Goal: Information Seeking & Learning: Learn about a topic

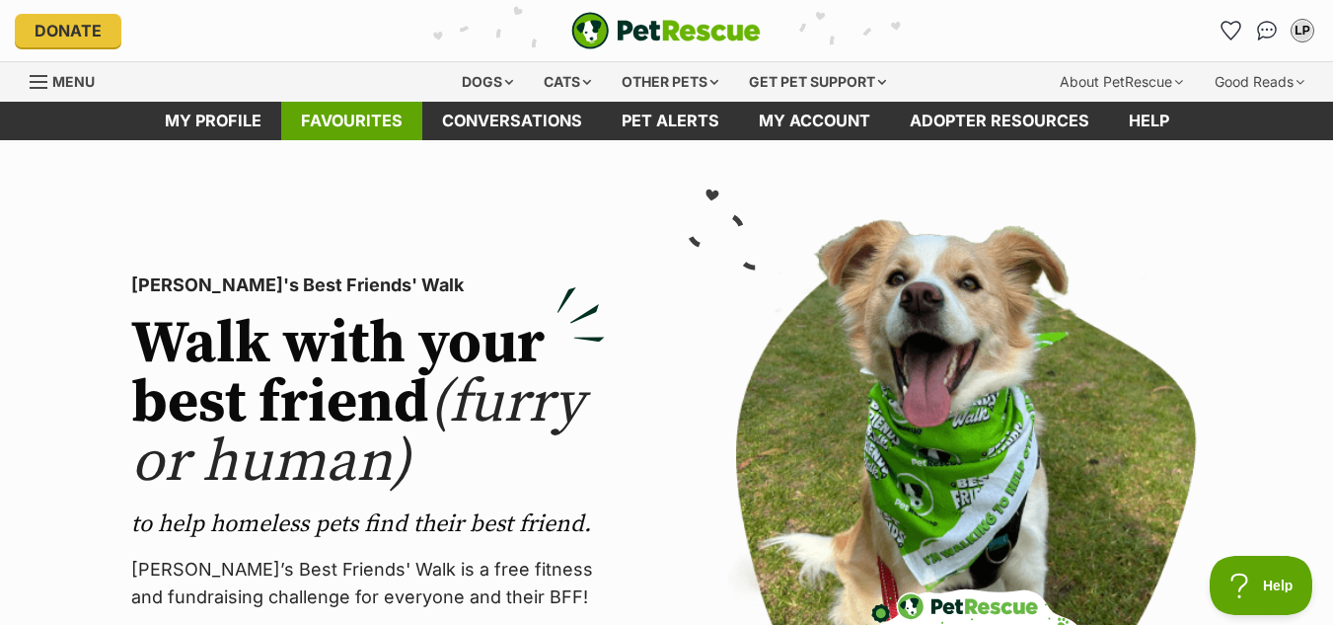
click at [326, 123] on link "Favourites" at bounding box center [351, 121] width 141 height 38
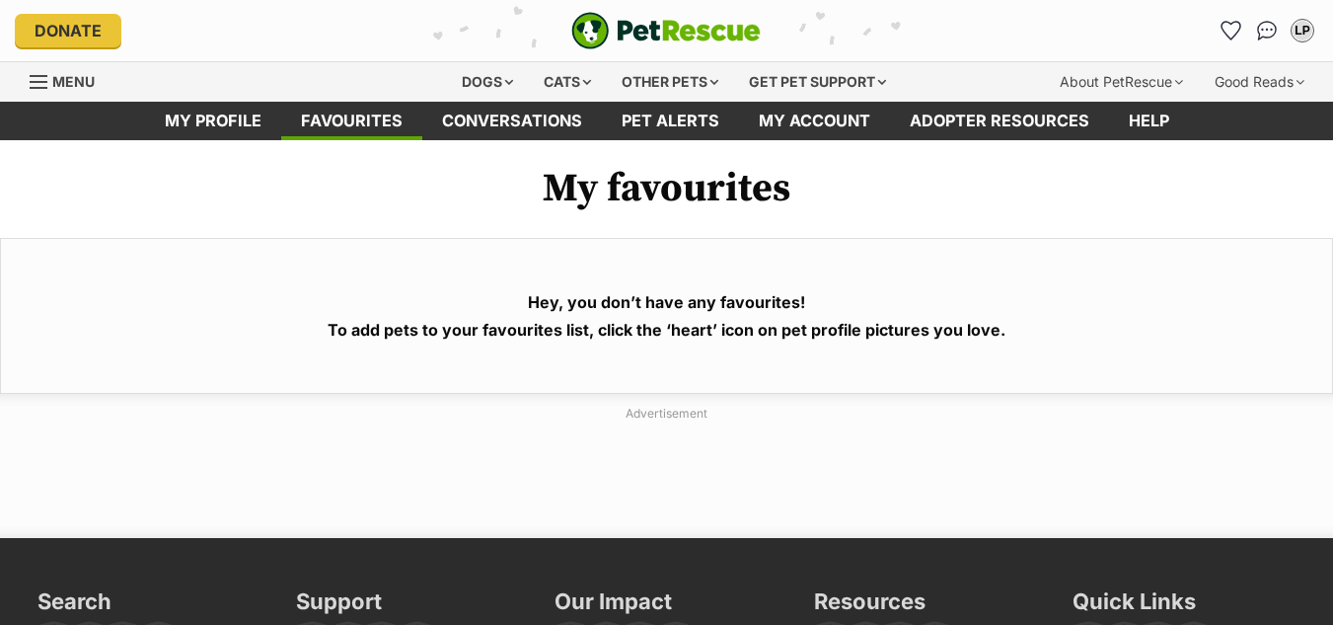
click at [215, 112] on link "My profile" at bounding box center [213, 121] width 136 height 38
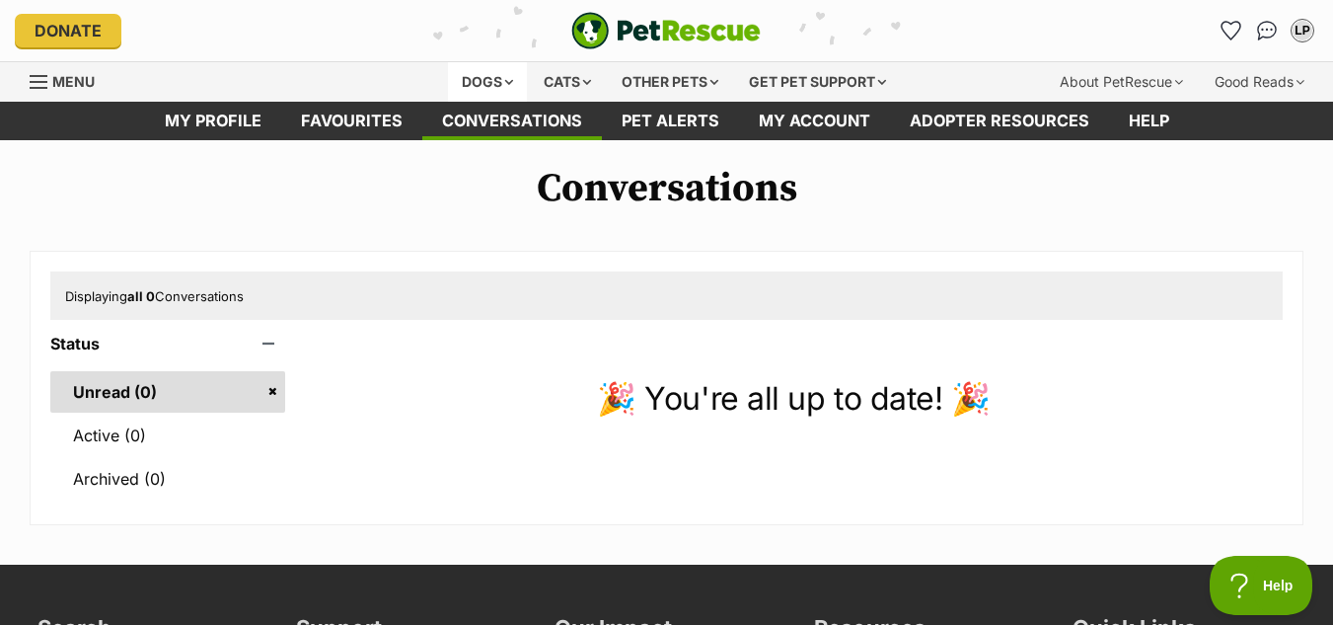
click at [470, 83] on div "Dogs" at bounding box center [487, 81] width 79 height 39
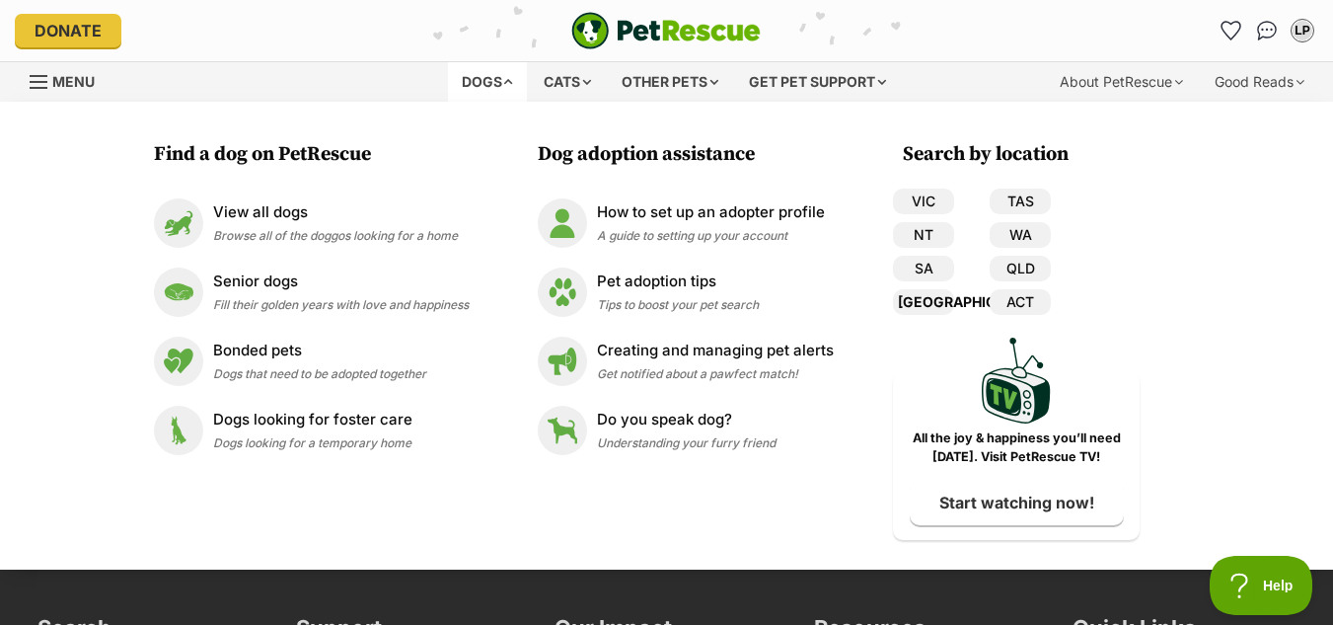
click at [931, 302] on link "[GEOGRAPHIC_DATA]" at bounding box center [923, 302] width 61 height 26
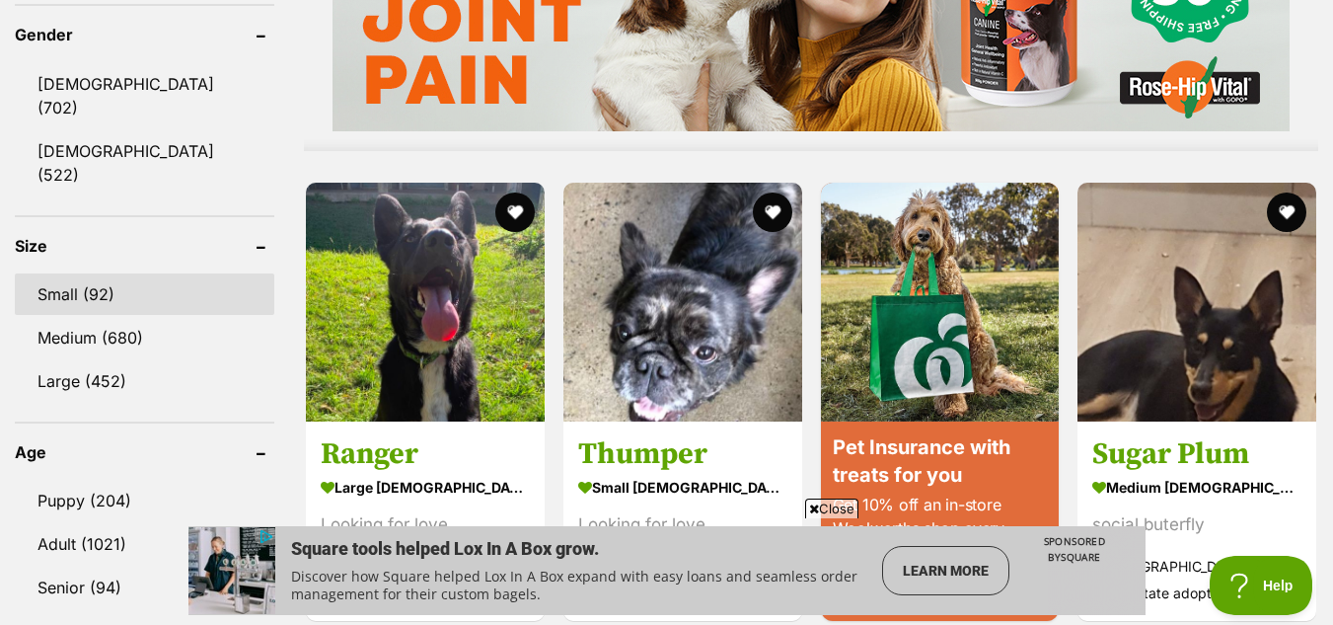
click at [65, 273] on link "Small (92)" at bounding box center [145, 293] width 260 height 41
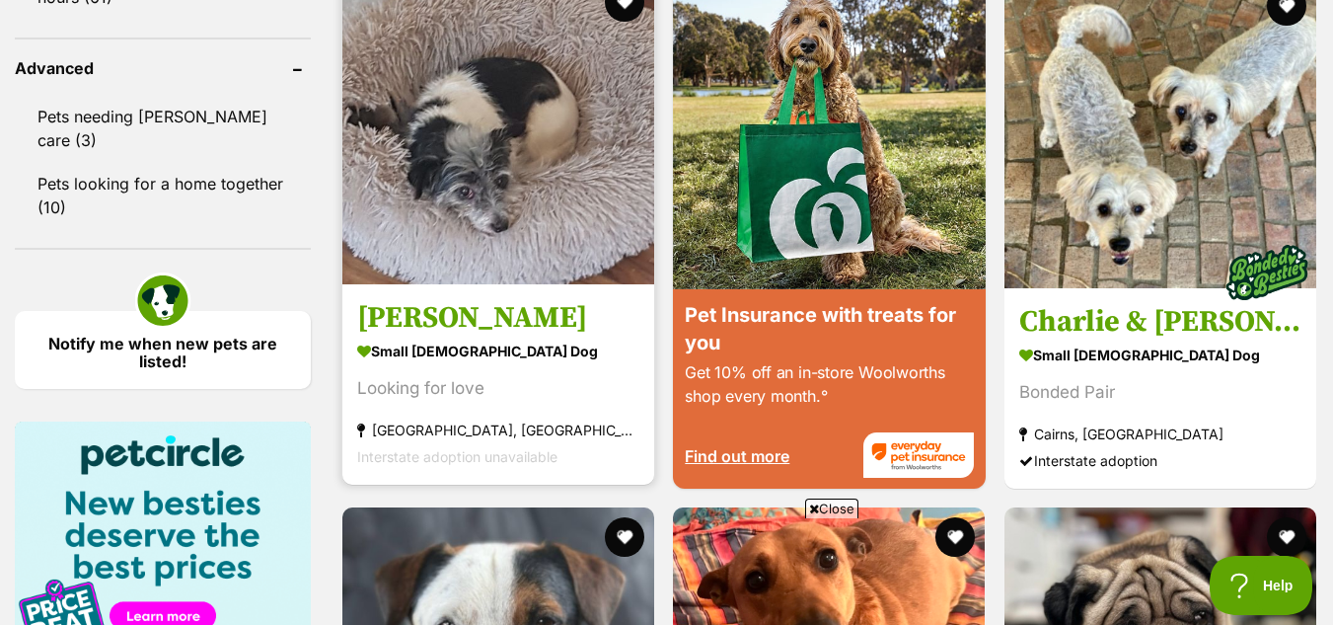
click at [472, 190] on img at bounding box center [498, 128] width 312 height 312
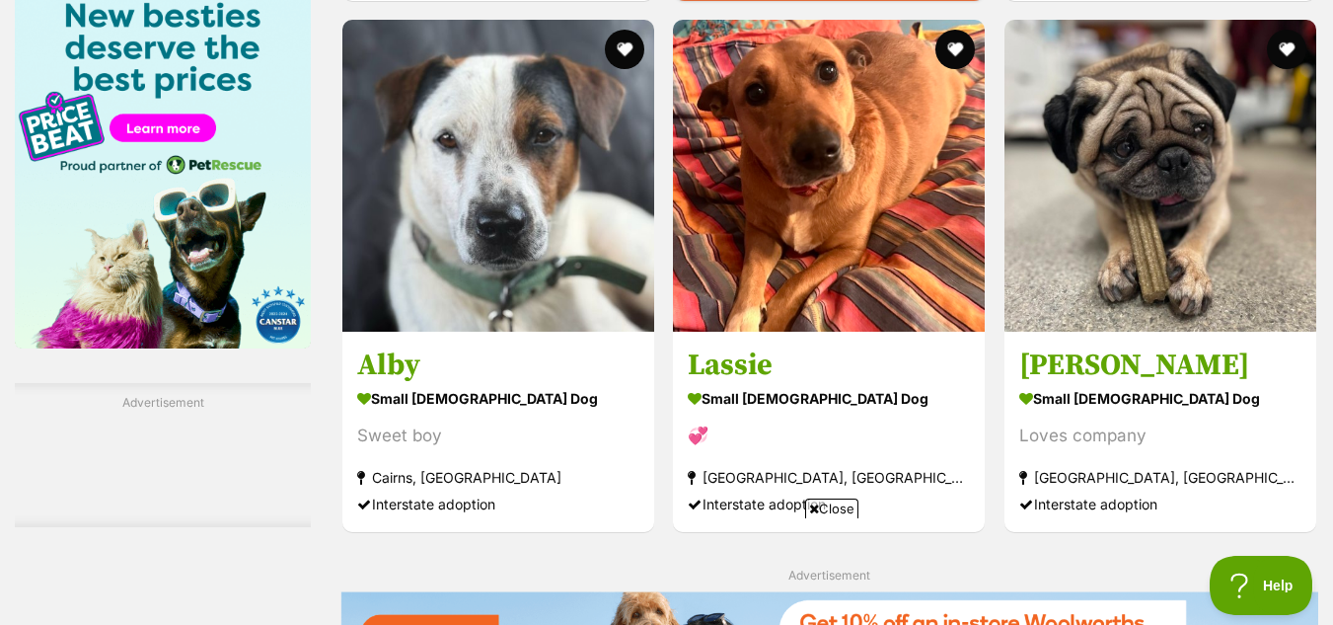
scroll to position [3084, 0]
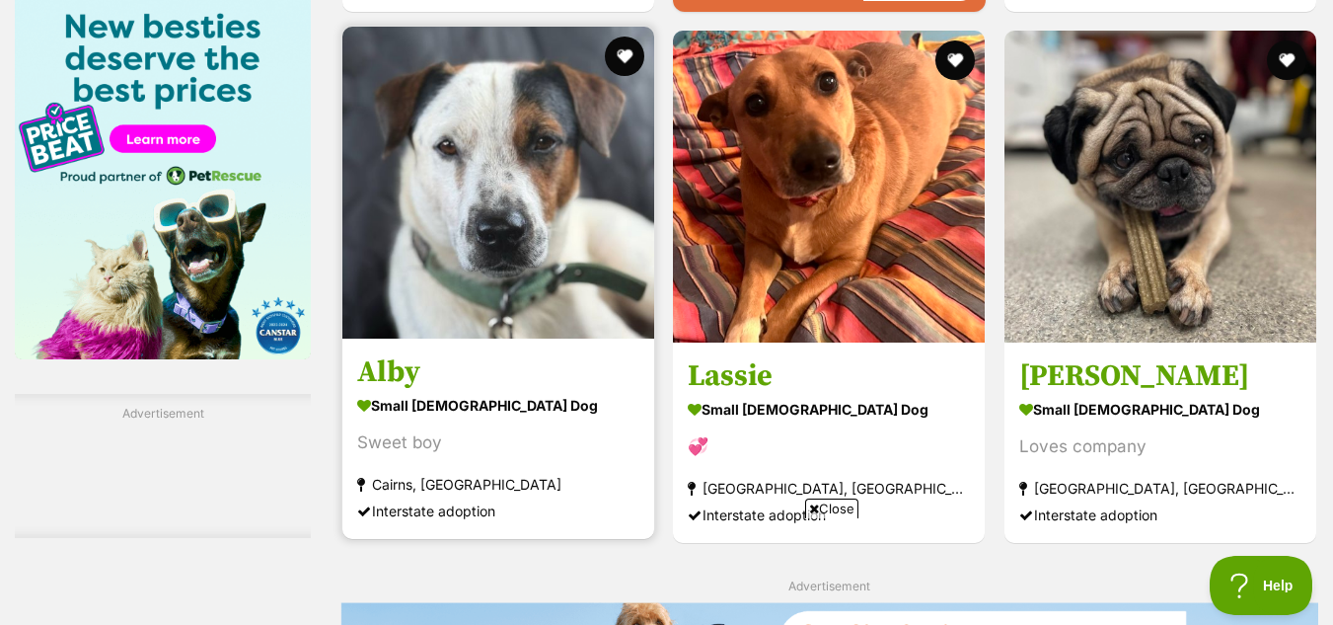
click at [511, 251] on img at bounding box center [498, 183] width 312 height 312
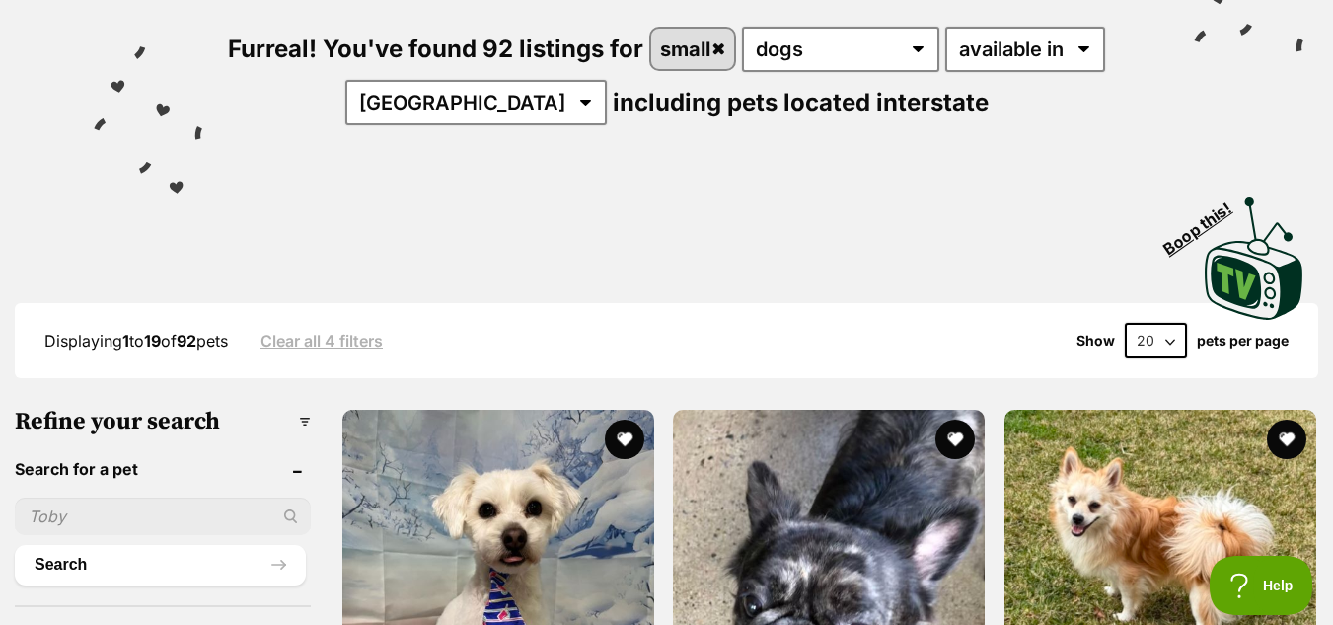
scroll to position [0, 0]
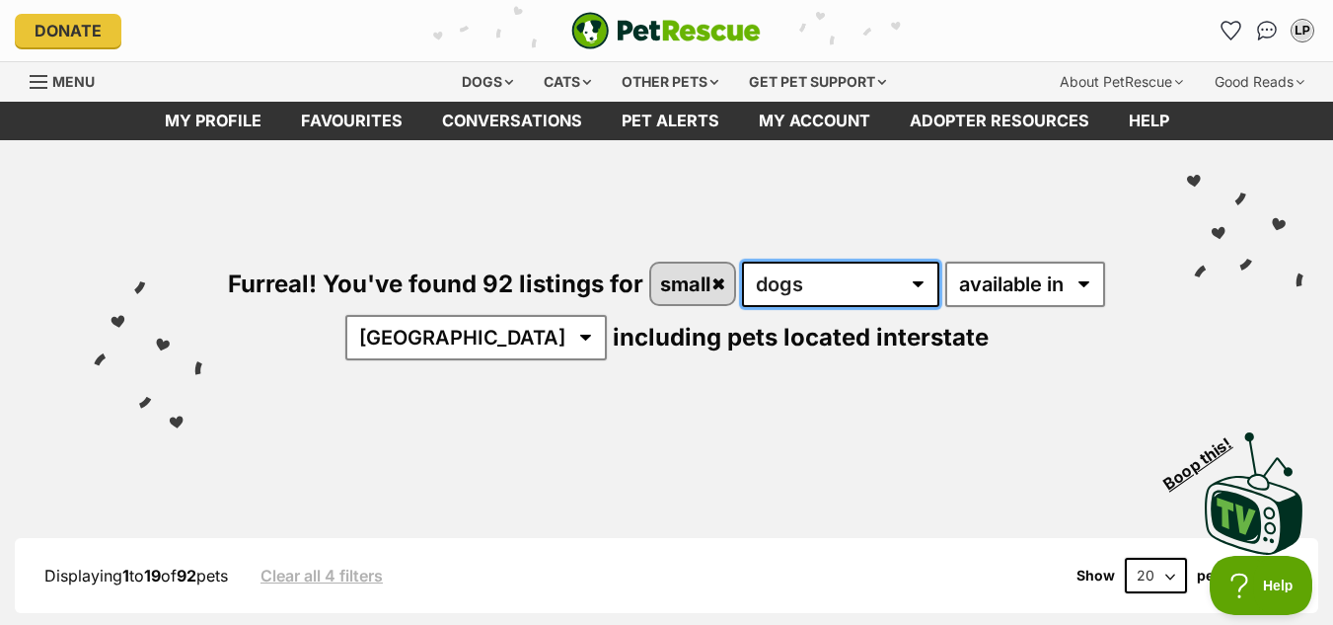
click at [918, 282] on select "any type of pet cats dogs other pets" at bounding box center [840, 284] width 197 height 45
select select "Cats"
click at [742, 262] on select "any type of pet cats dogs other pets" at bounding box center [840, 284] width 197 height 45
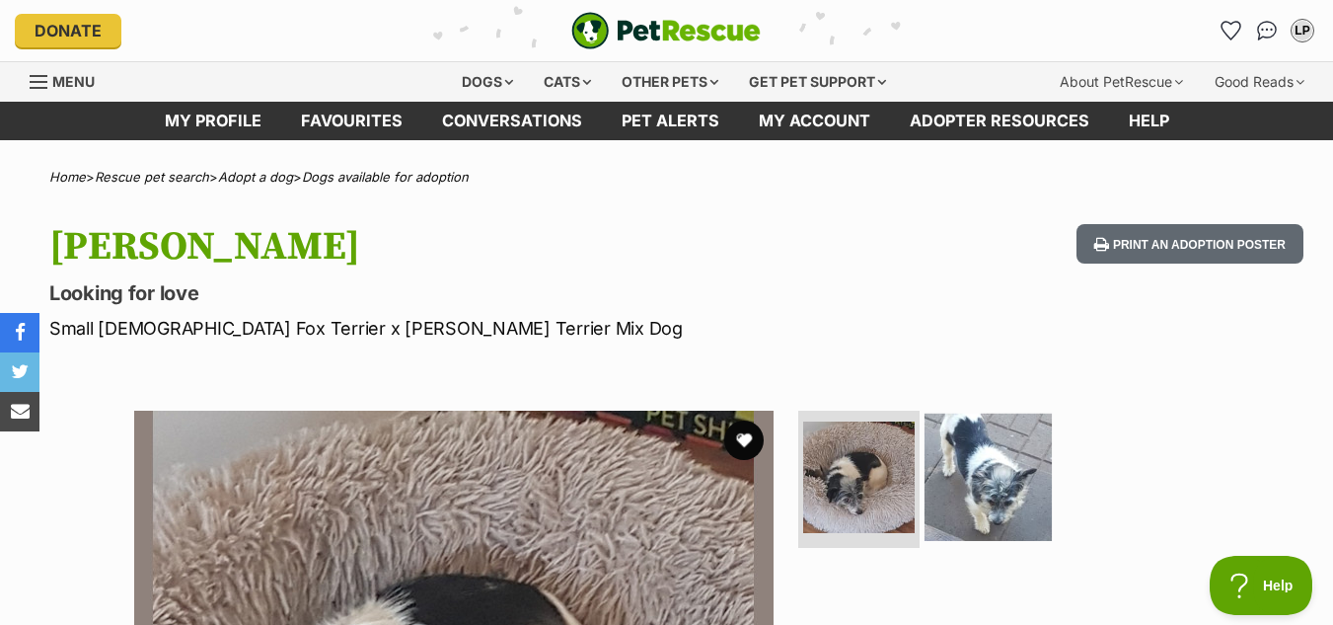
click at [994, 480] on img at bounding box center [988, 476] width 127 height 127
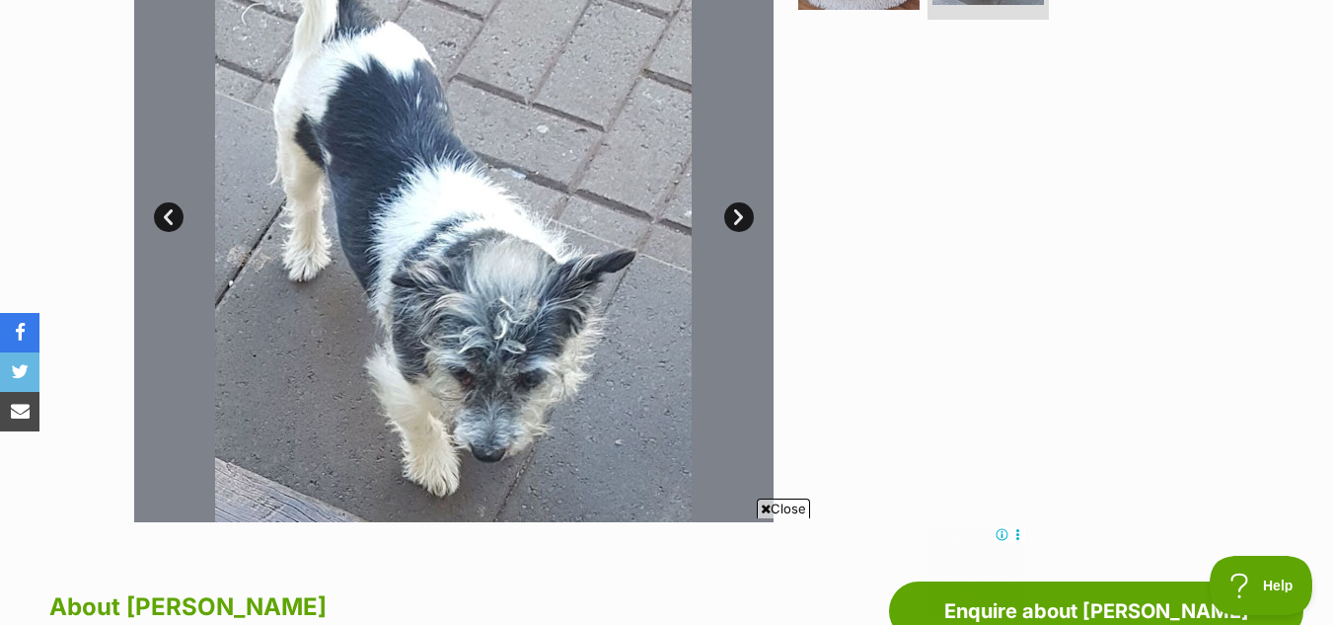
click at [732, 211] on link "Next" at bounding box center [739, 217] width 30 height 30
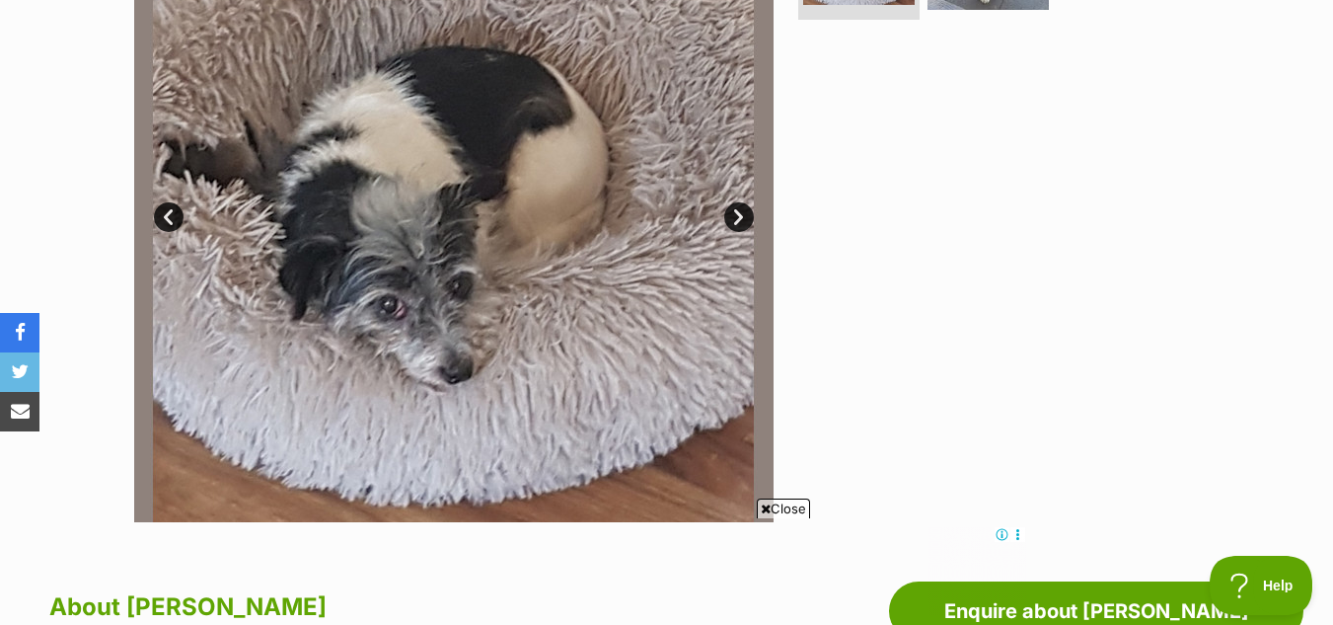
click at [732, 211] on link "Next" at bounding box center [739, 217] width 30 height 30
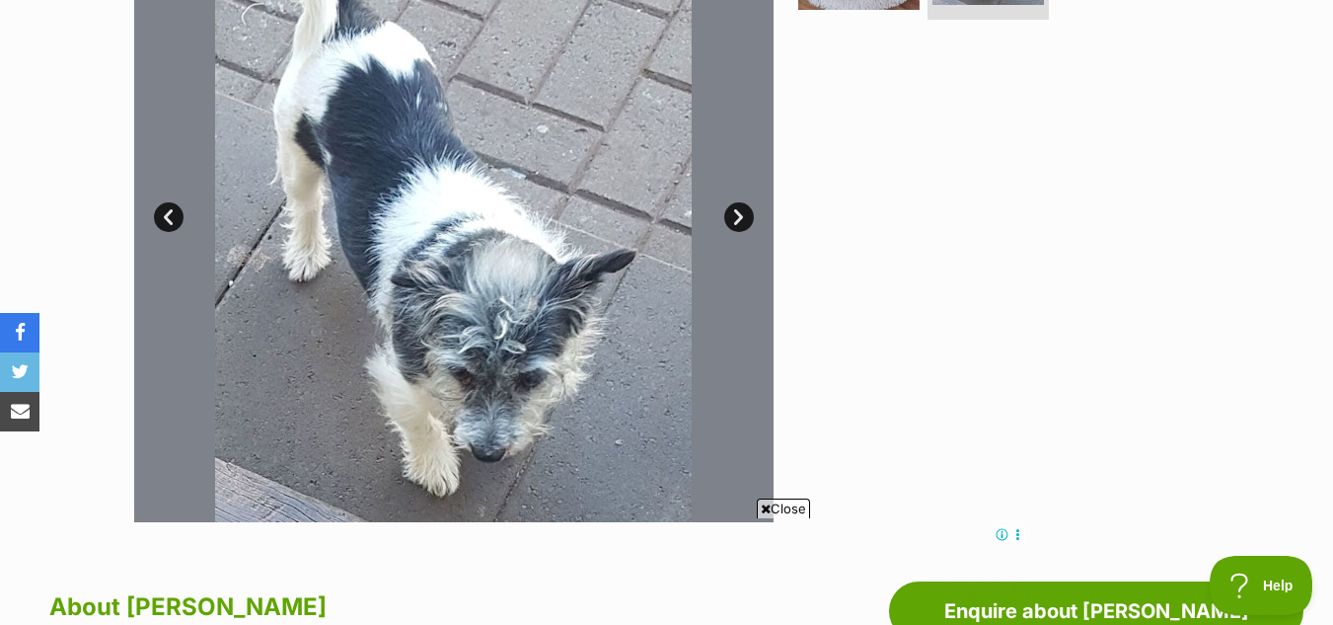
click at [732, 211] on link "Next" at bounding box center [739, 217] width 30 height 30
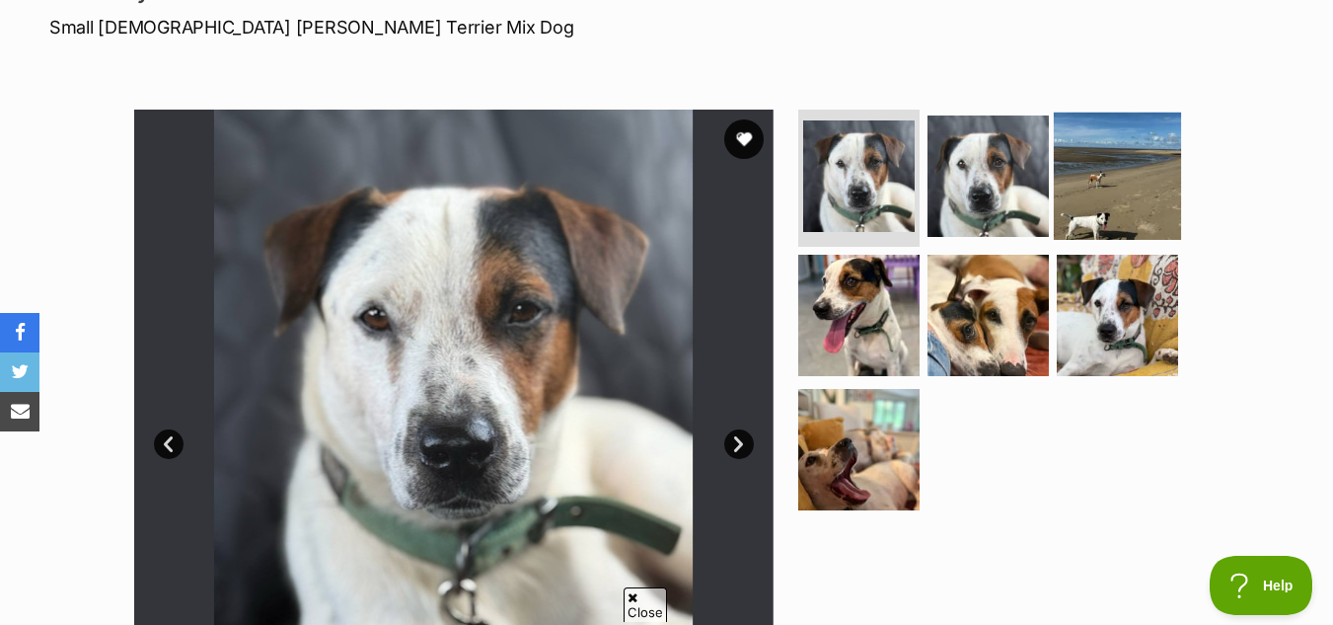
click at [1086, 180] on img at bounding box center [1117, 175] width 127 height 127
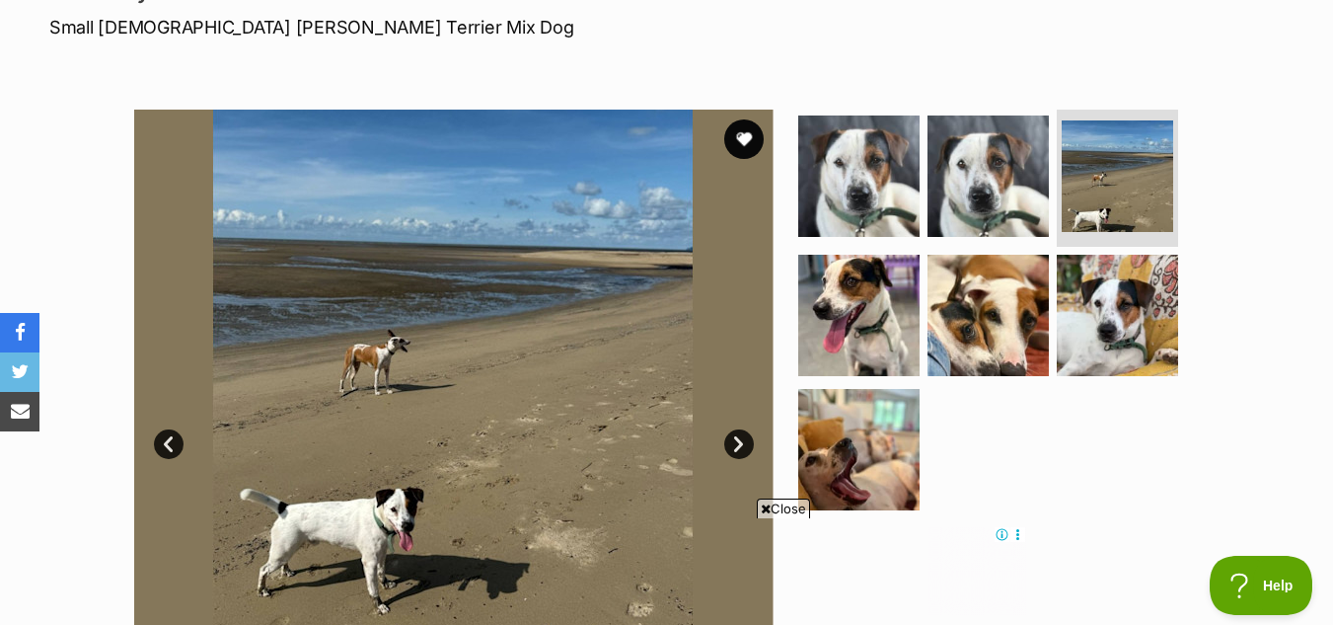
click at [740, 436] on link "Next" at bounding box center [739, 444] width 30 height 30
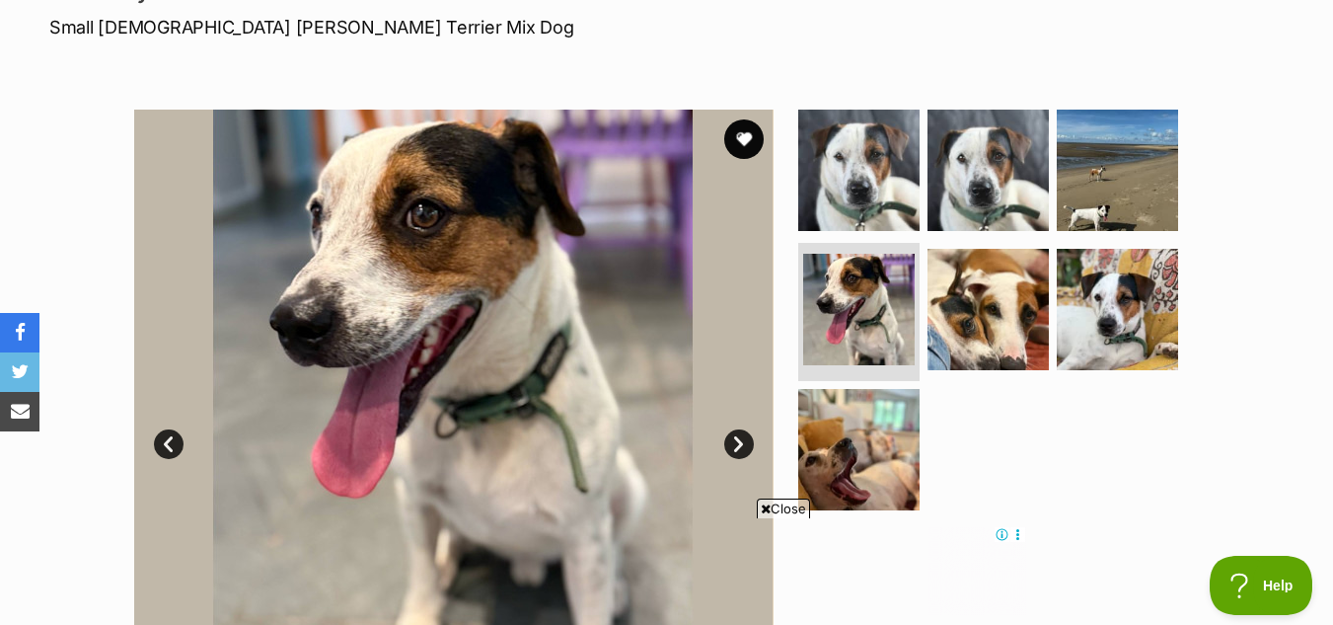
click at [740, 436] on link "Next" at bounding box center [739, 444] width 30 height 30
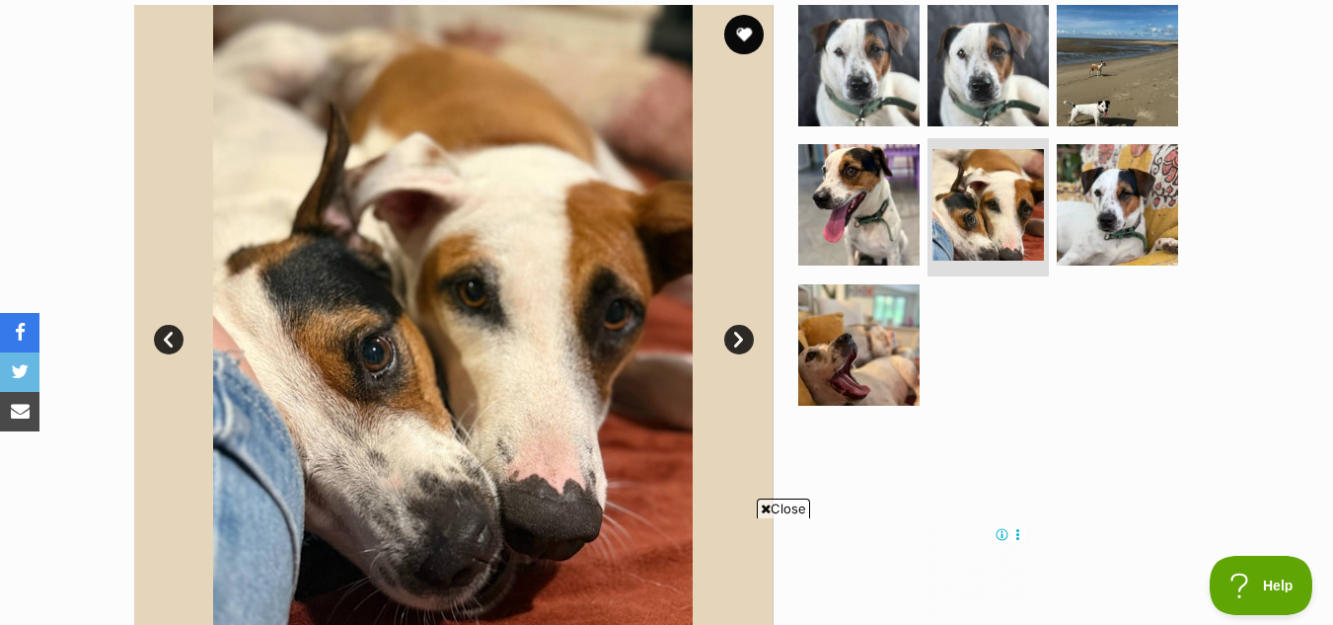
scroll to position [398, 0]
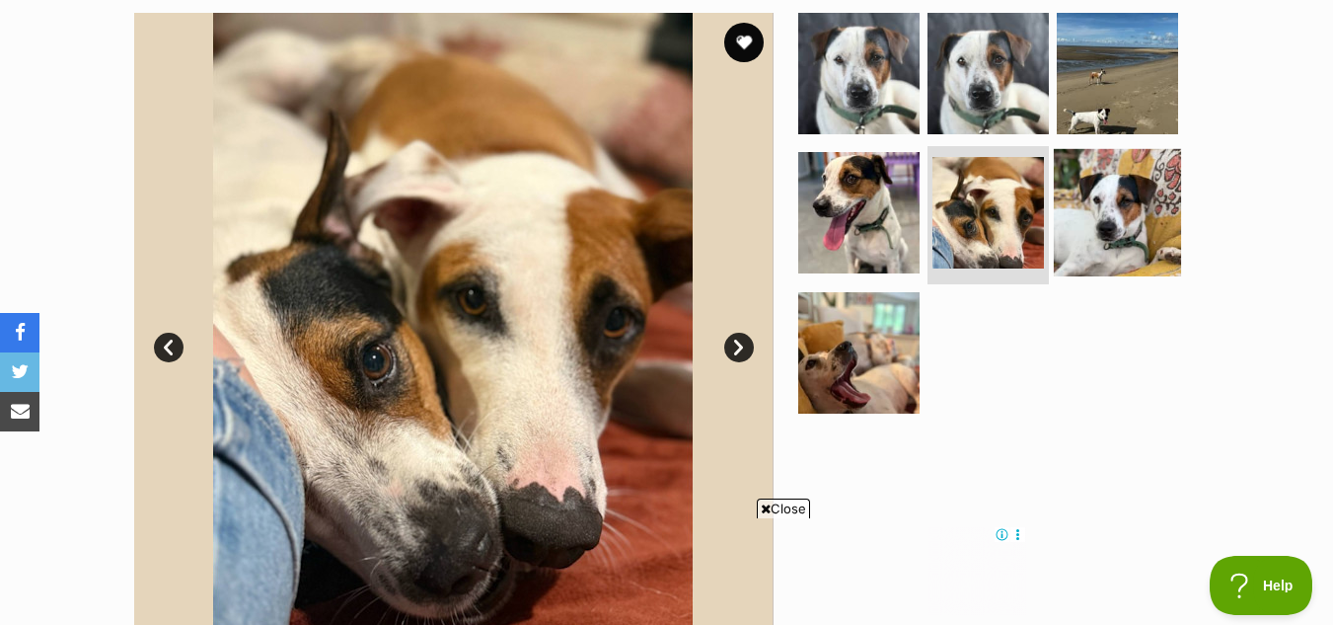
click at [1123, 217] on img at bounding box center [1117, 212] width 127 height 127
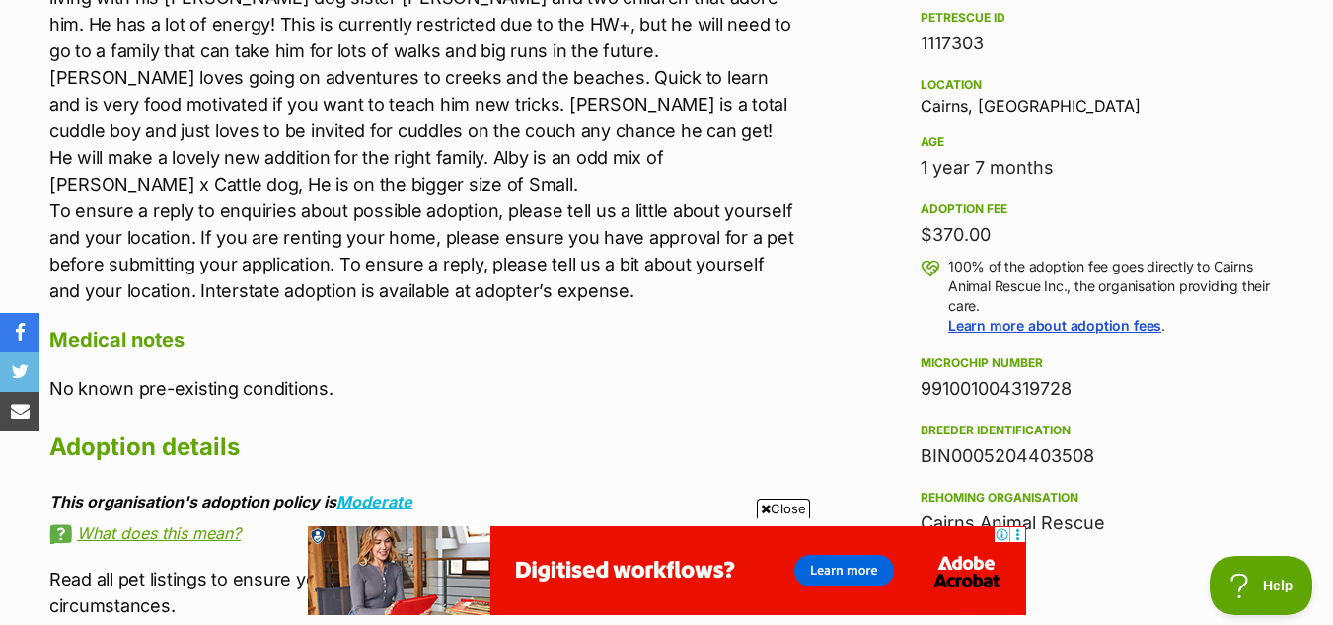
scroll to position [1256, 0]
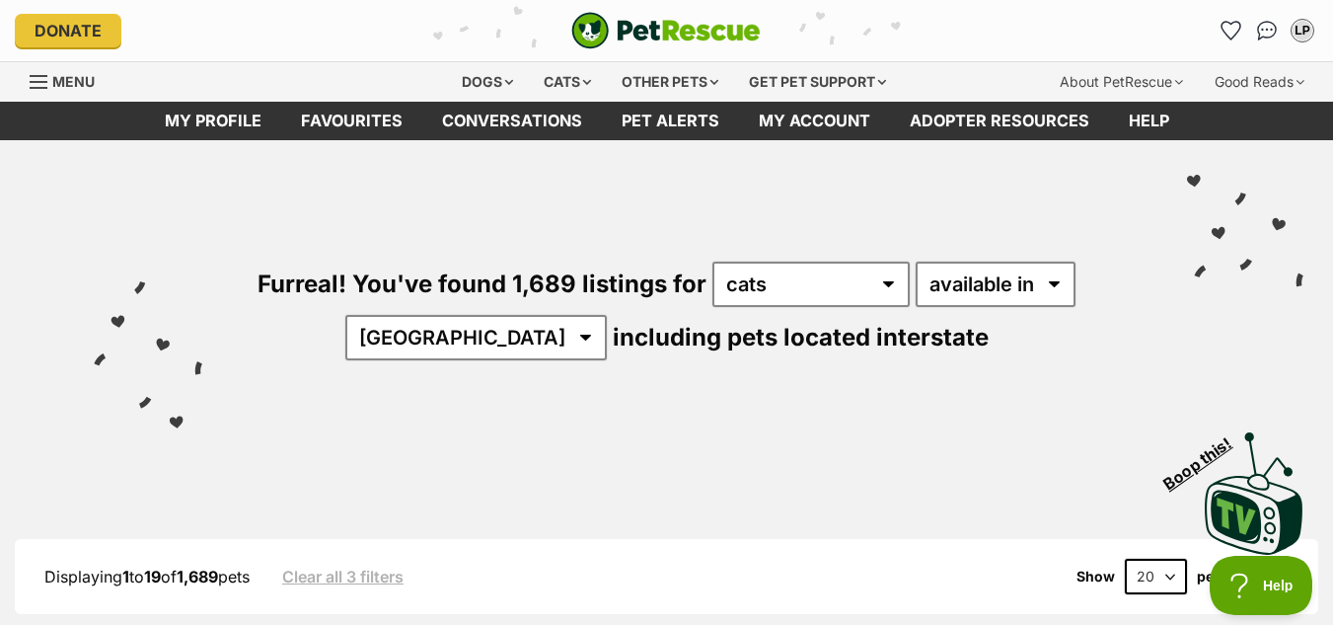
click at [713, 262] on select "any type of pet cats dogs other pets" at bounding box center [811, 284] width 197 height 45
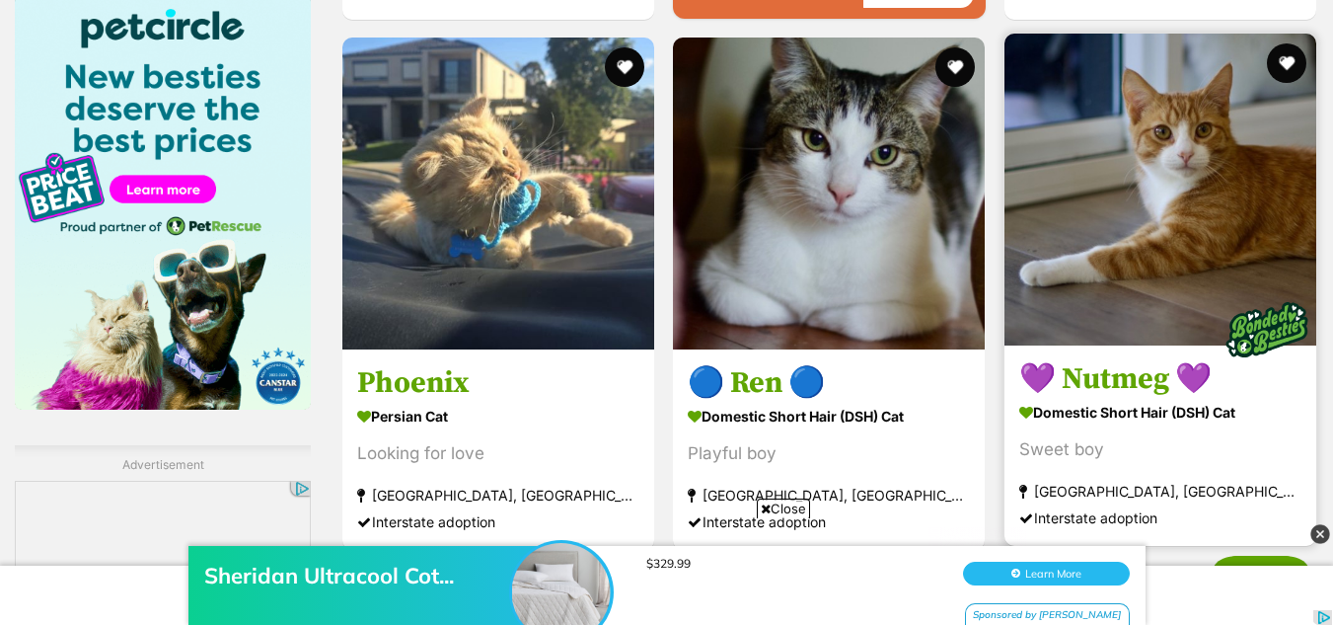
click at [1207, 187] on img at bounding box center [1161, 190] width 312 height 312
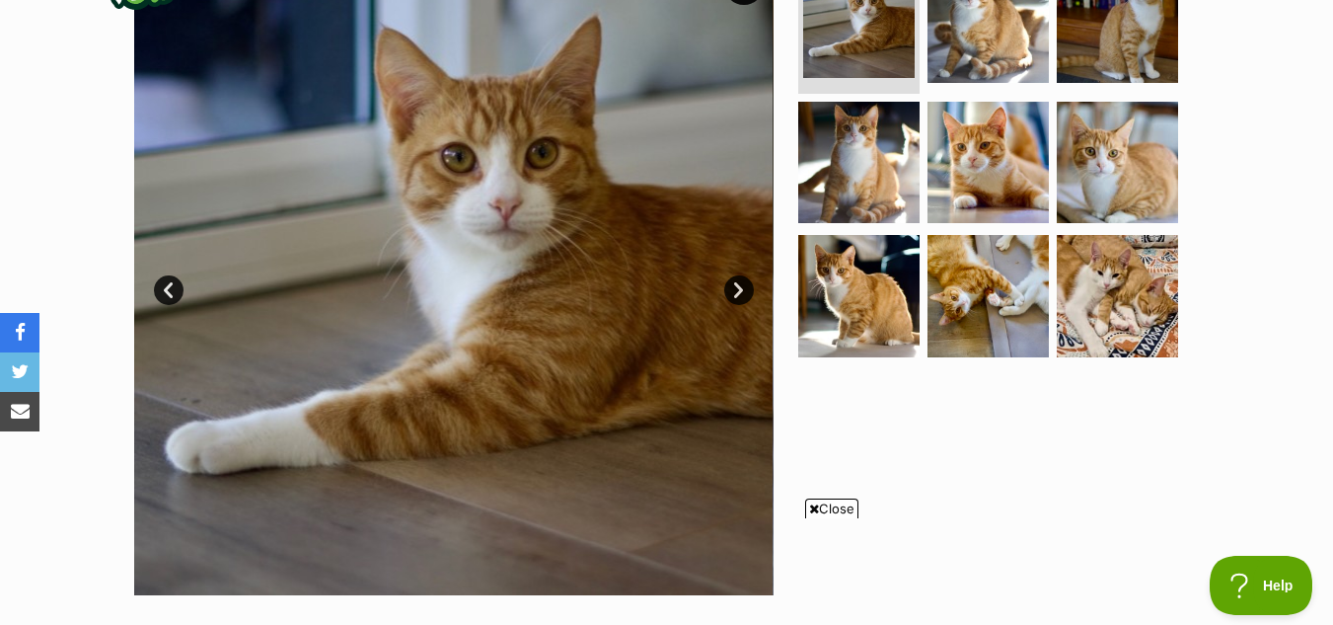
scroll to position [389, 0]
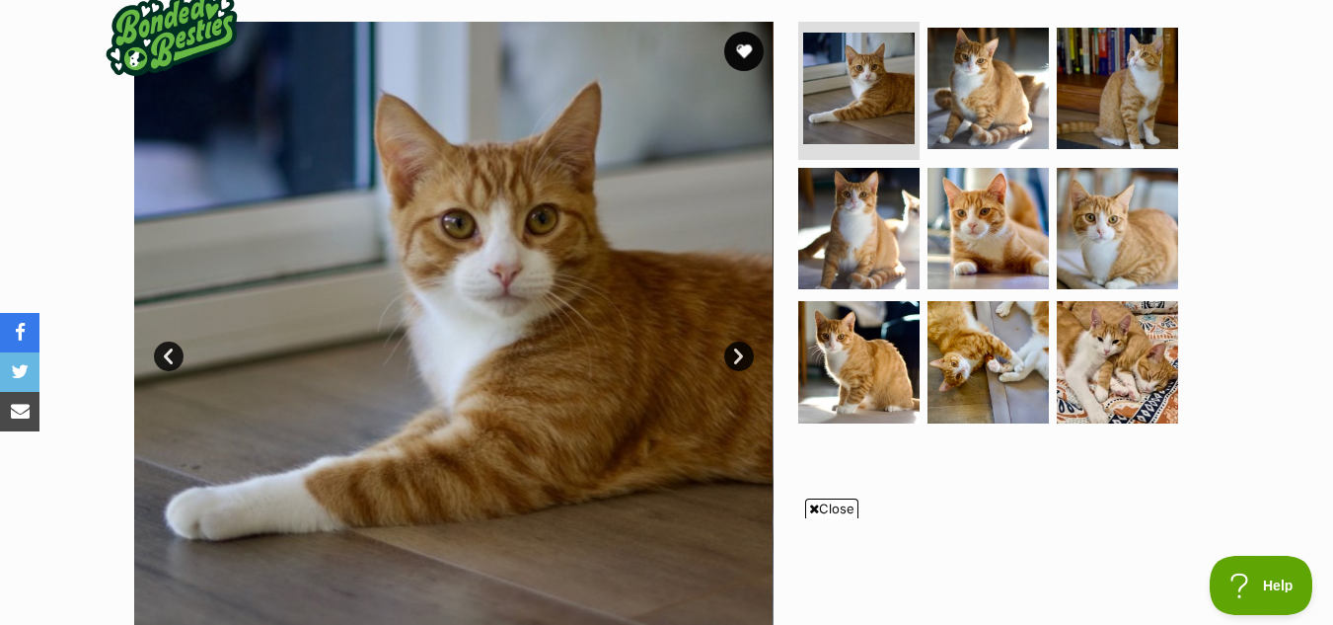
click at [739, 349] on link "Next" at bounding box center [739, 356] width 30 height 30
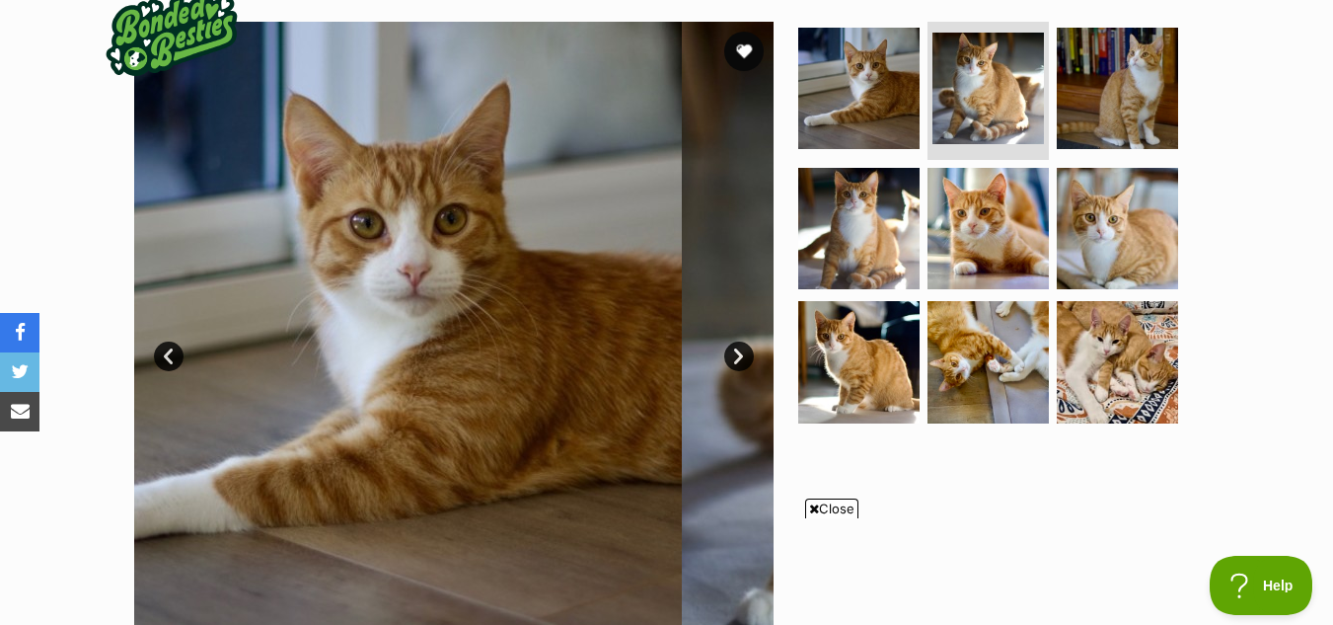
scroll to position [0, 0]
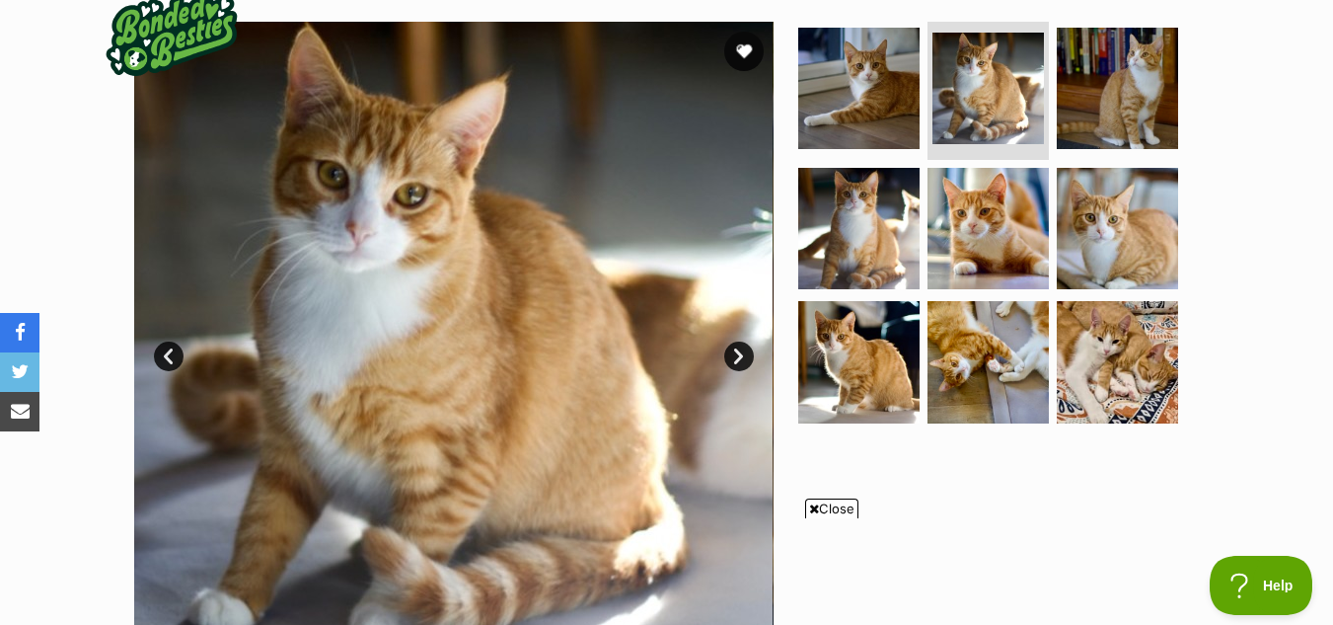
click at [739, 349] on link "Next" at bounding box center [739, 356] width 30 height 30
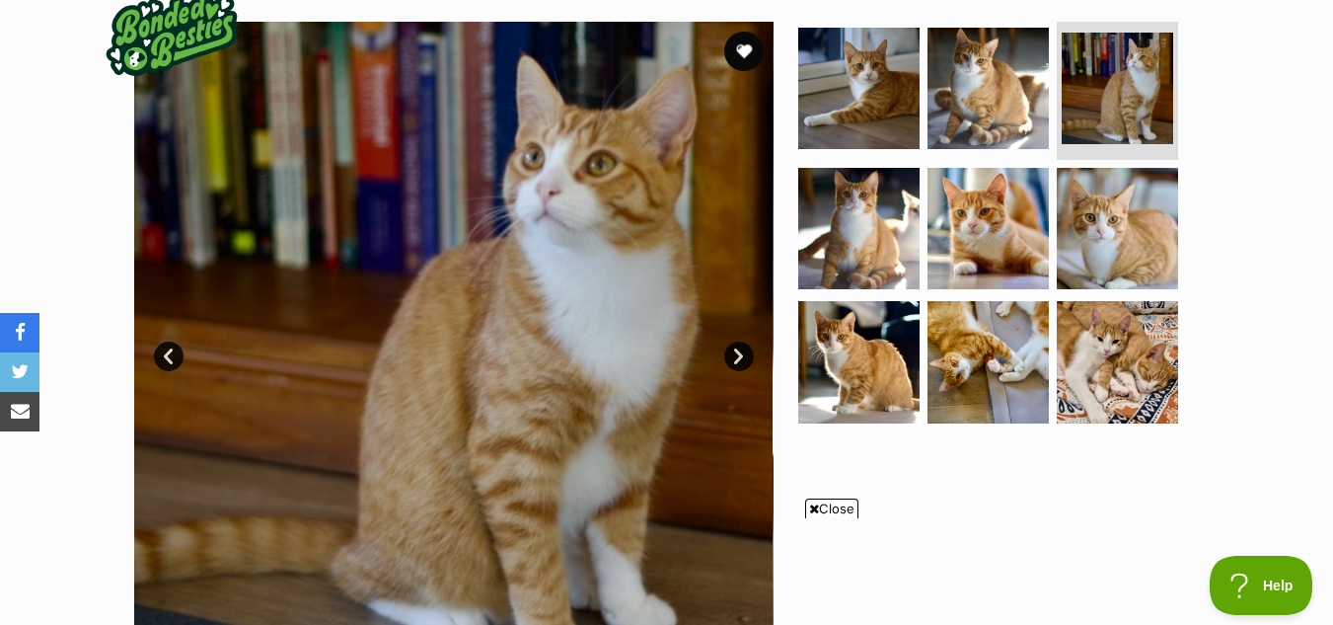
click at [739, 349] on link "Next" at bounding box center [739, 356] width 30 height 30
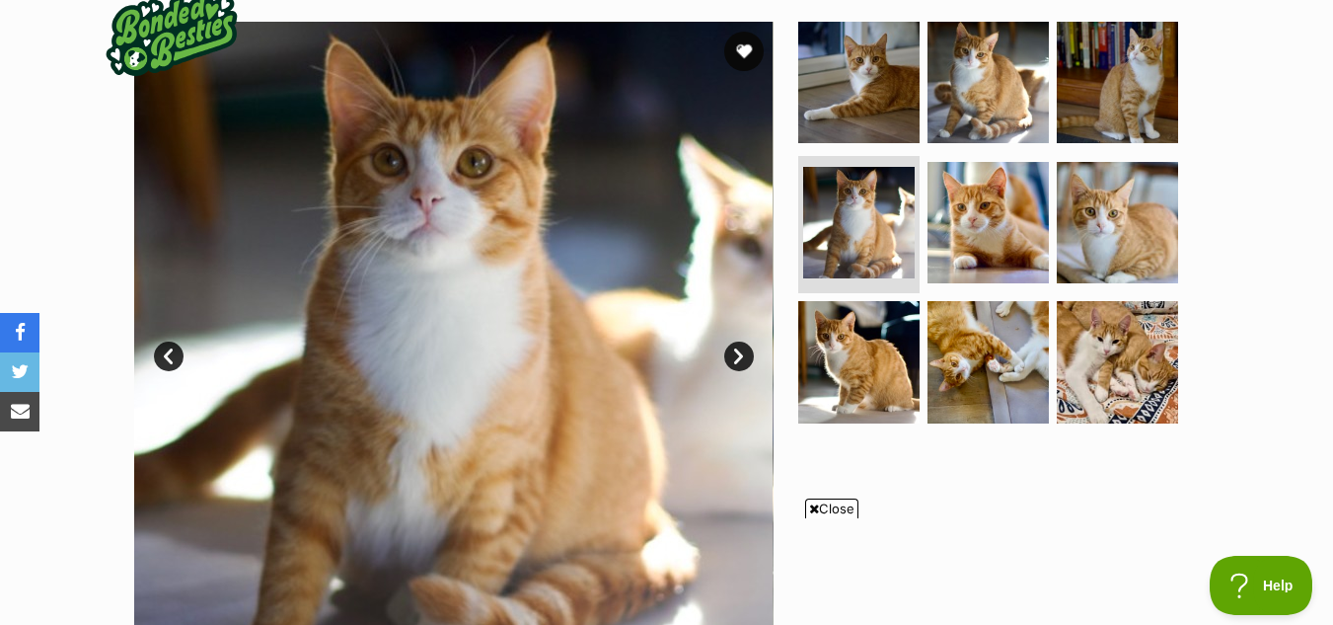
click at [739, 349] on link "Next" at bounding box center [739, 356] width 30 height 30
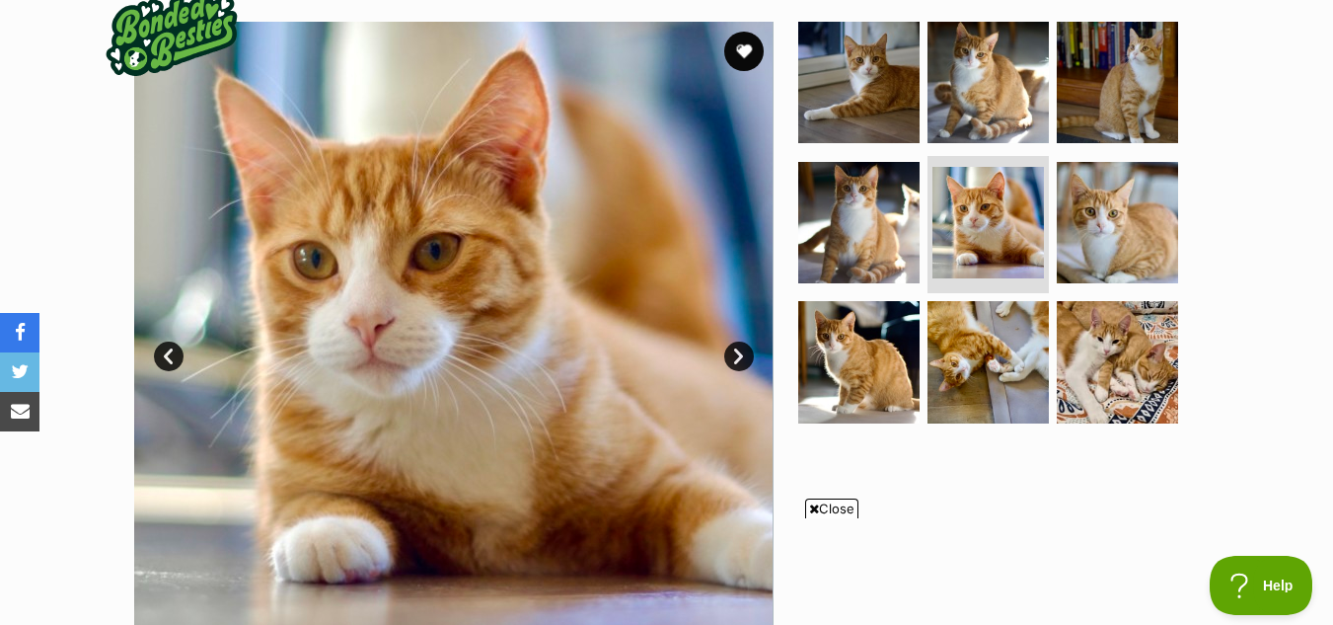
click at [739, 349] on link "Next" at bounding box center [739, 356] width 30 height 30
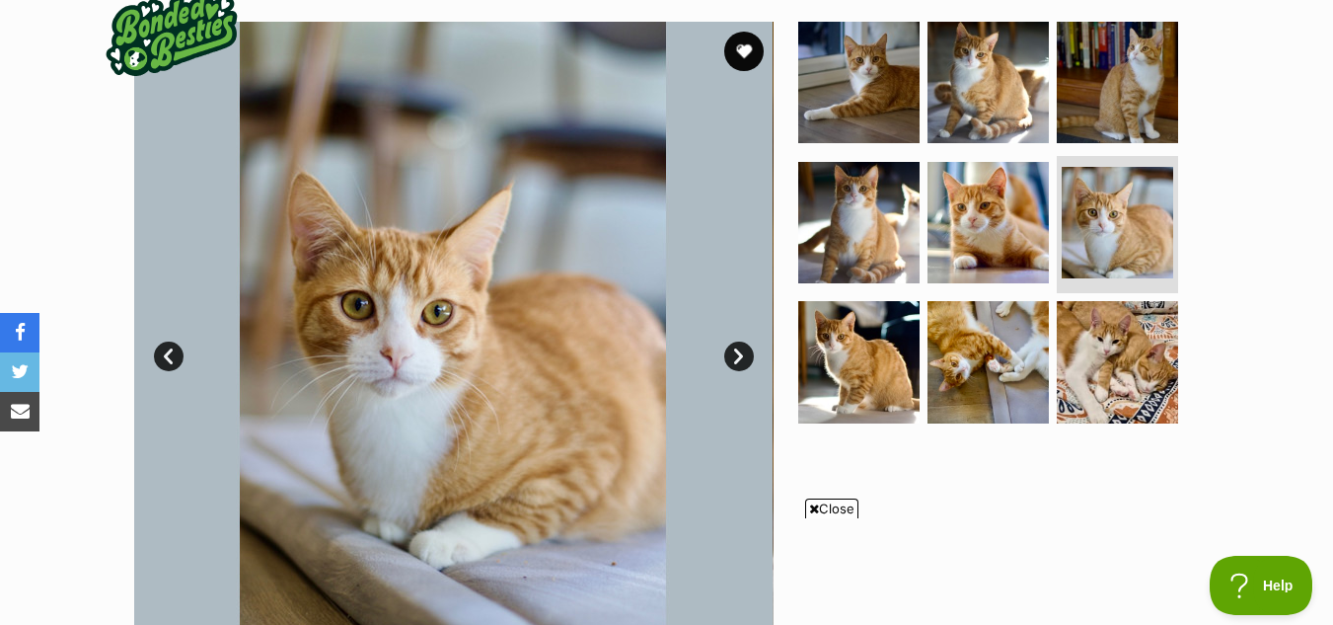
click at [739, 349] on link "Next" at bounding box center [739, 356] width 30 height 30
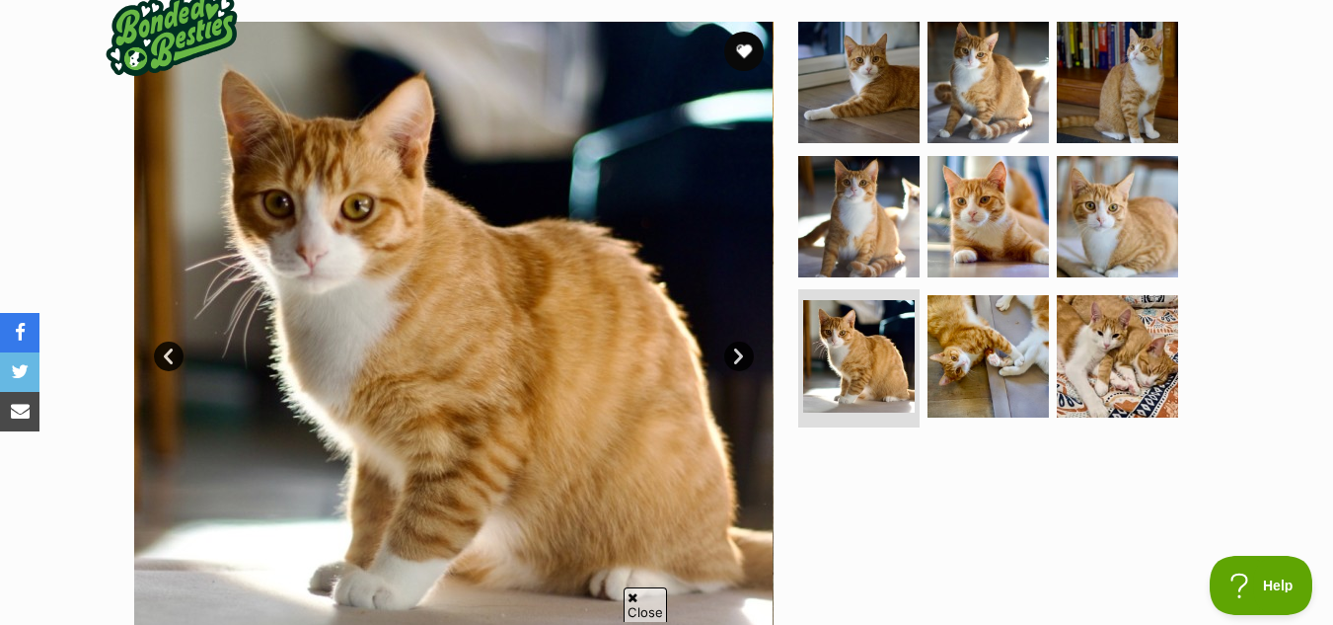
click at [739, 349] on link "Next" at bounding box center [739, 356] width 30 height 30
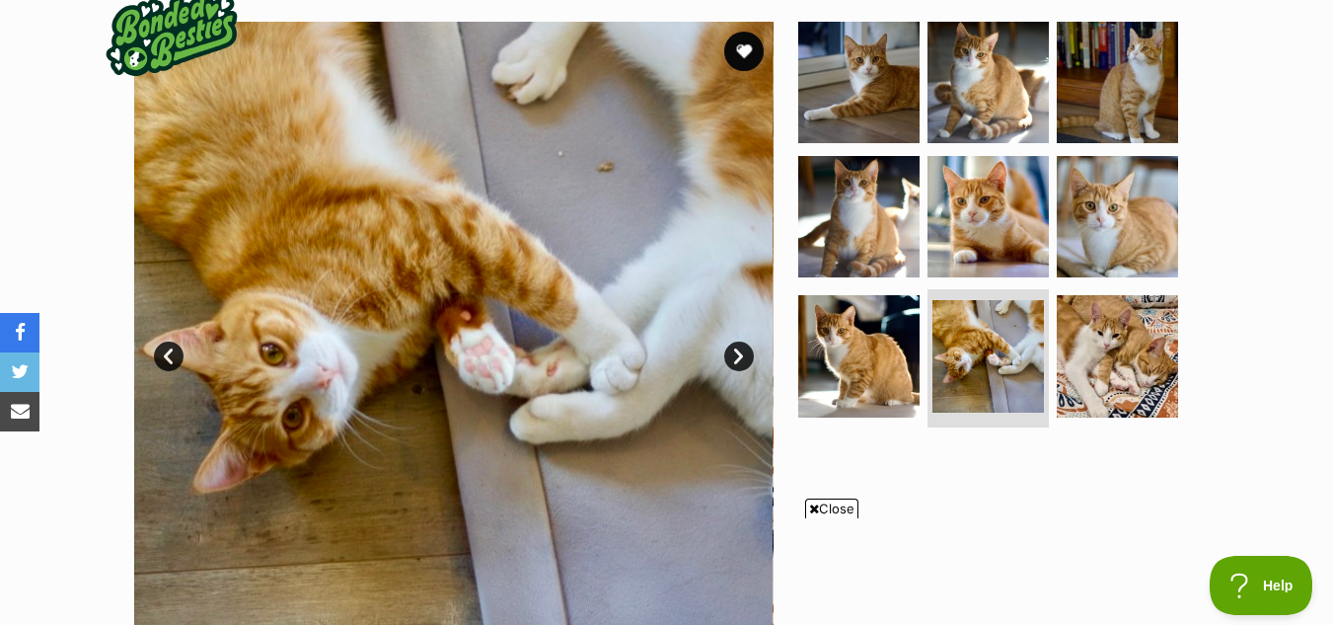
click at [739, 349] on link "Next" at bounding box center [739, 356] width 30 height 30
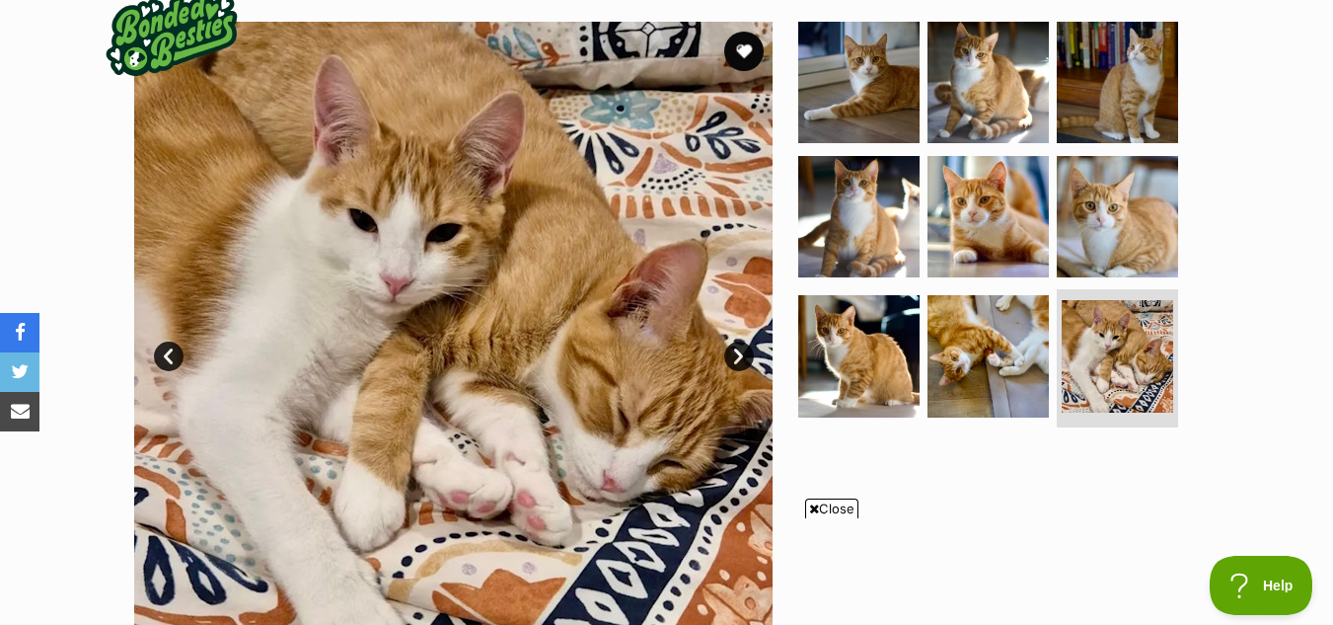
click at [739, 349] on link "Next" at bounding box center [739, 356] width 30 height 30
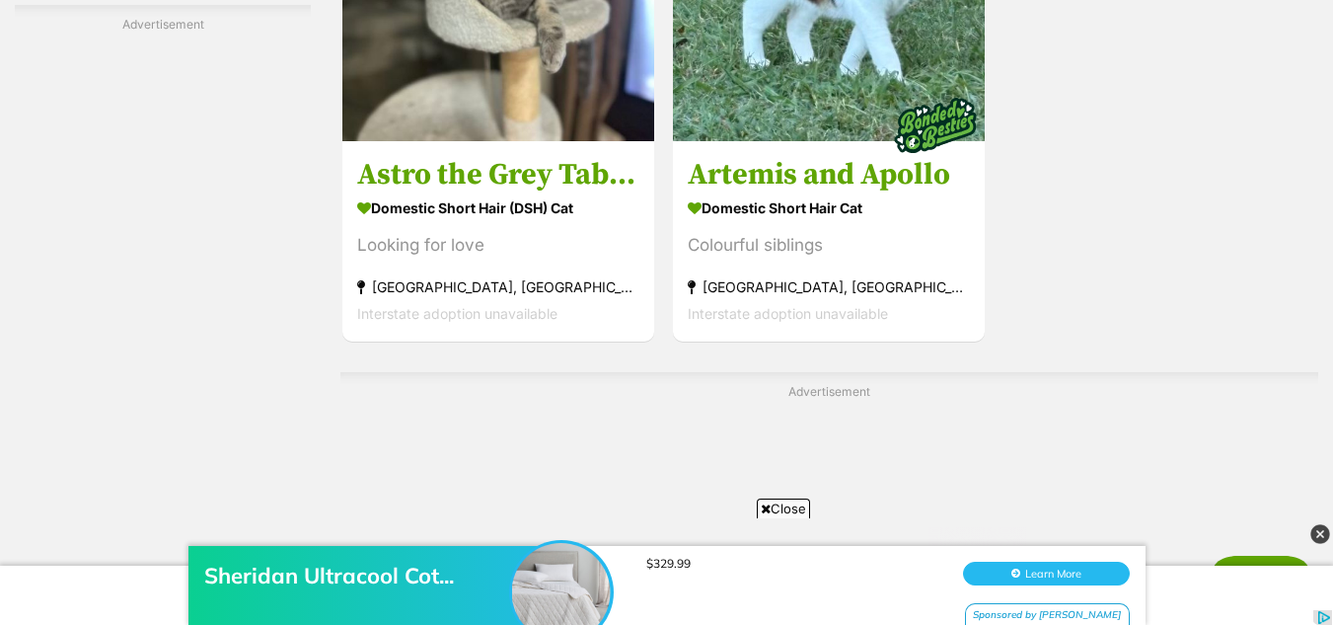
scroll to position [4671, 0]
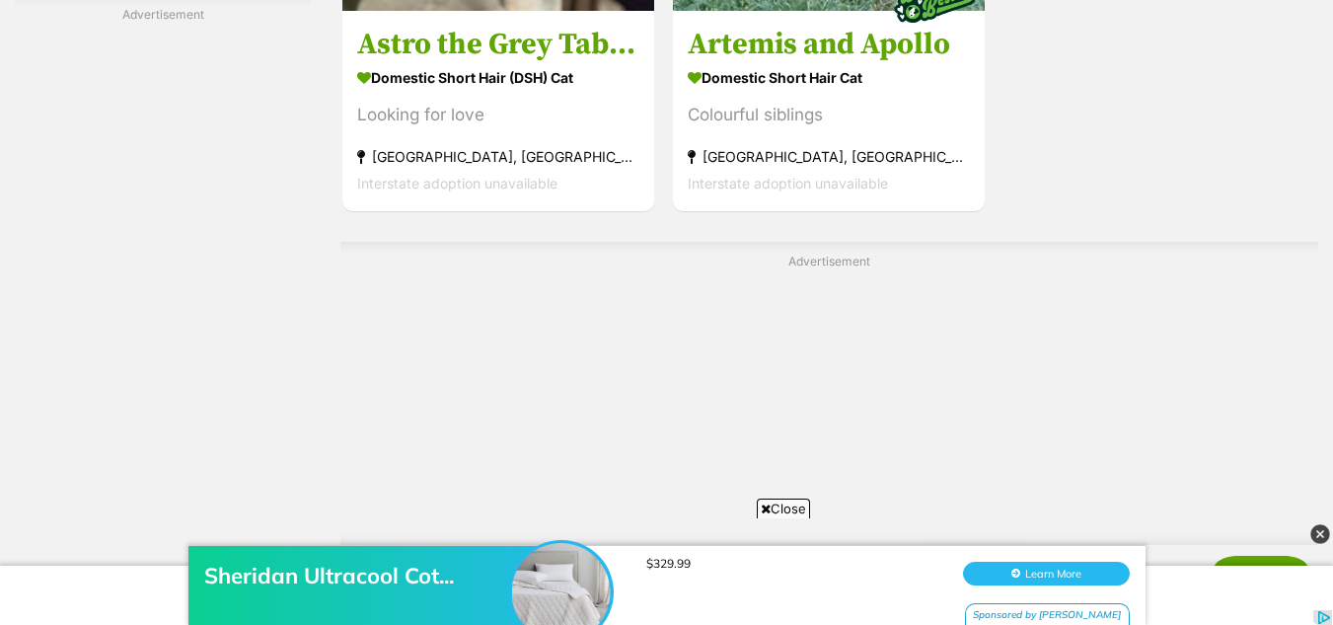
click at [818, 577] on link "Next" at bounding box center [830, 600] width 148 height 47
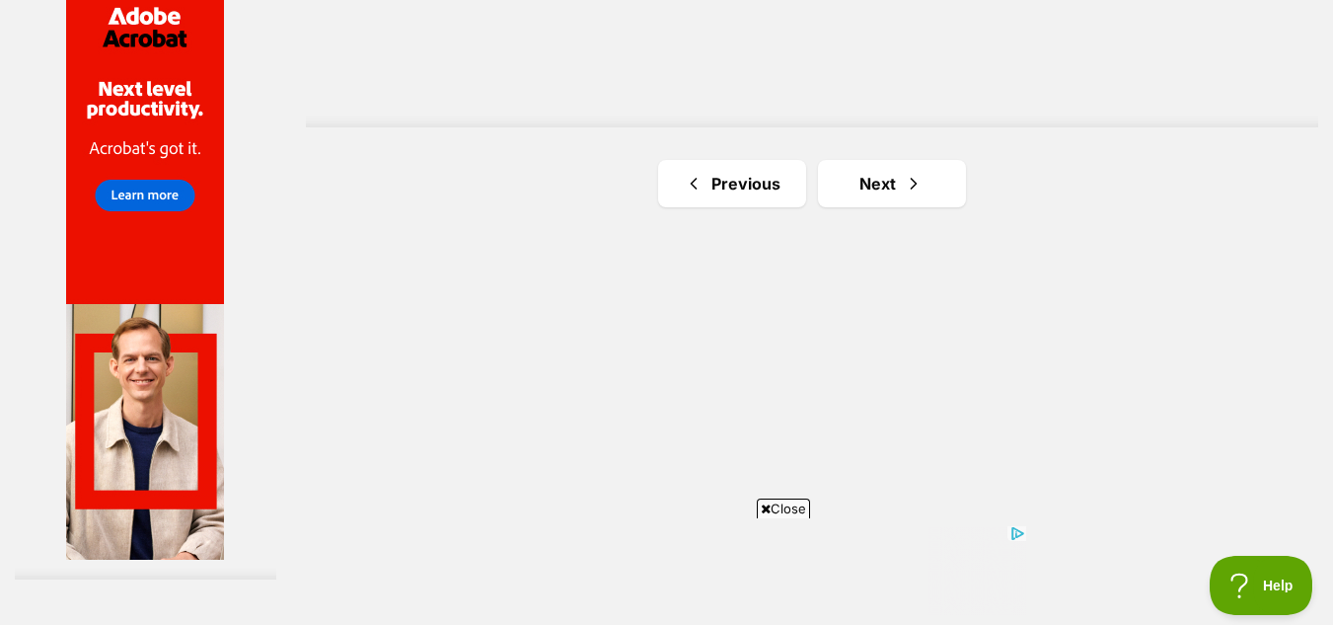
scroll to position [3716, 0]
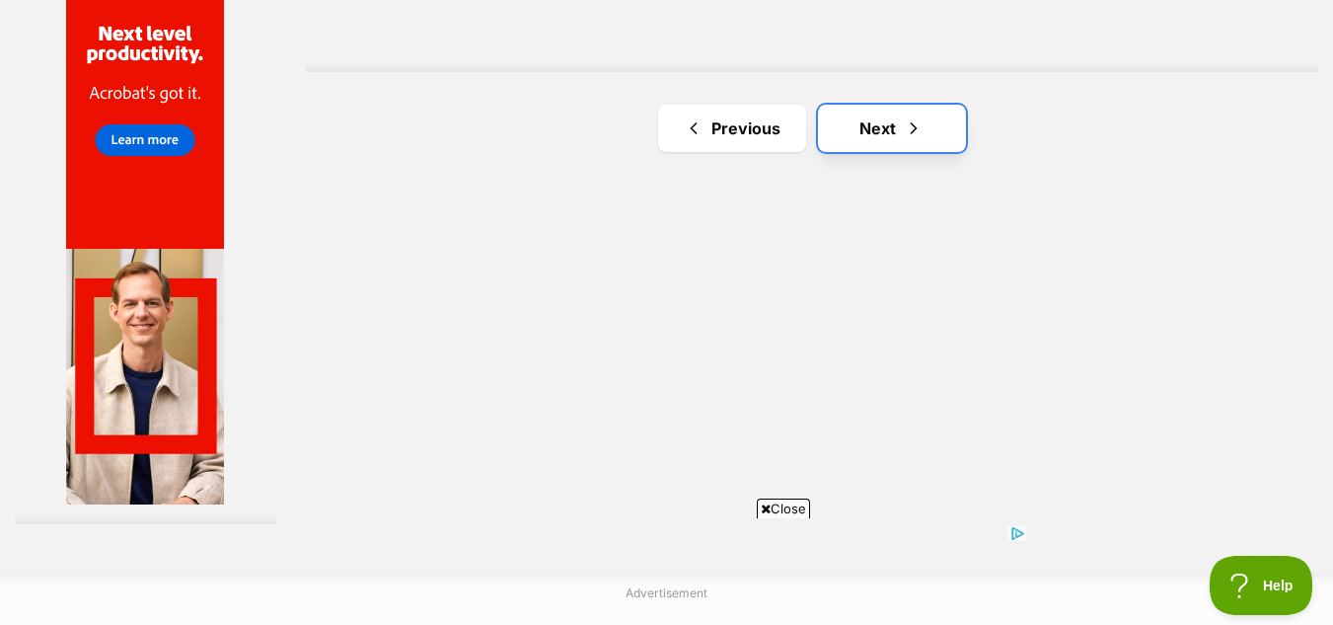
click at [871, 132] on link "Next" at bounding box center [892, 128] width 148 height 47
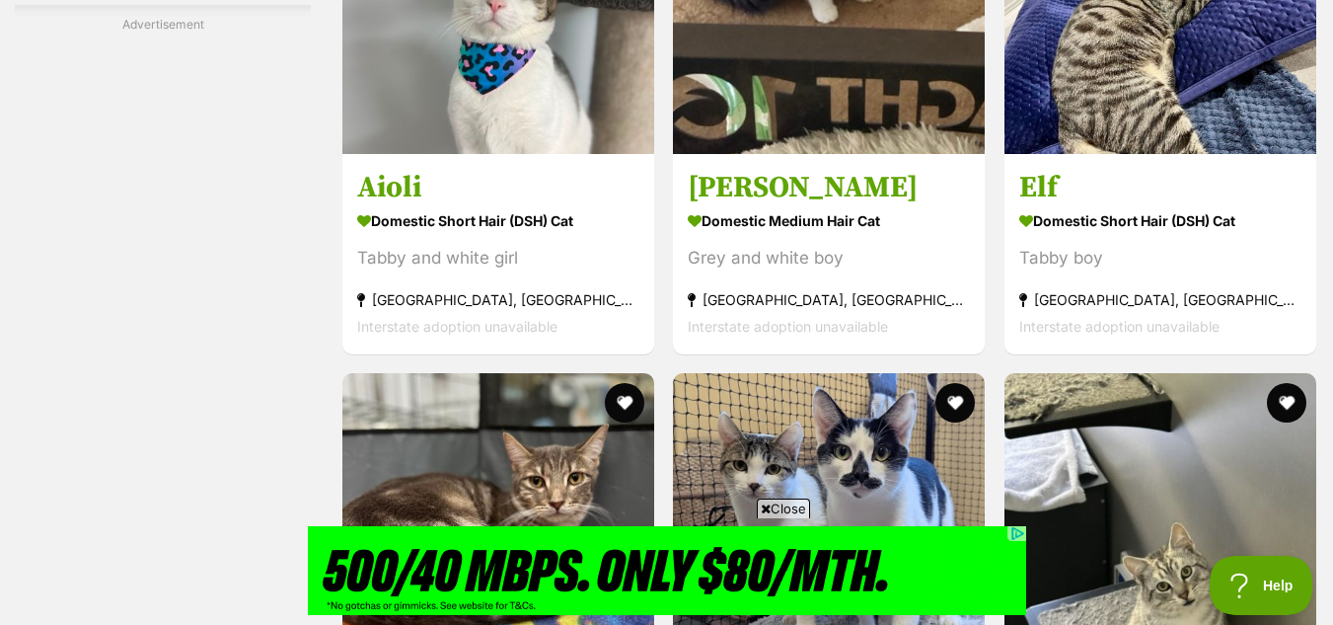
scroll to position [3873, 0]
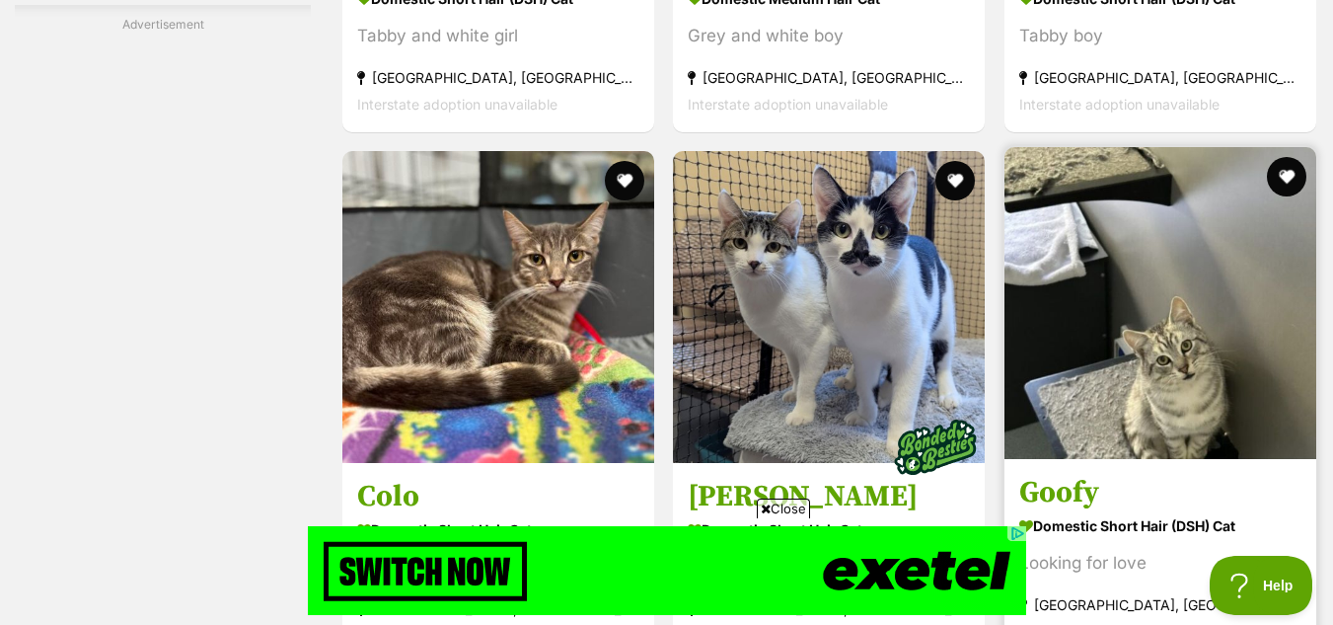
click at [1172, 331] on img at bounding box center [1161, 303] width 312 height 312
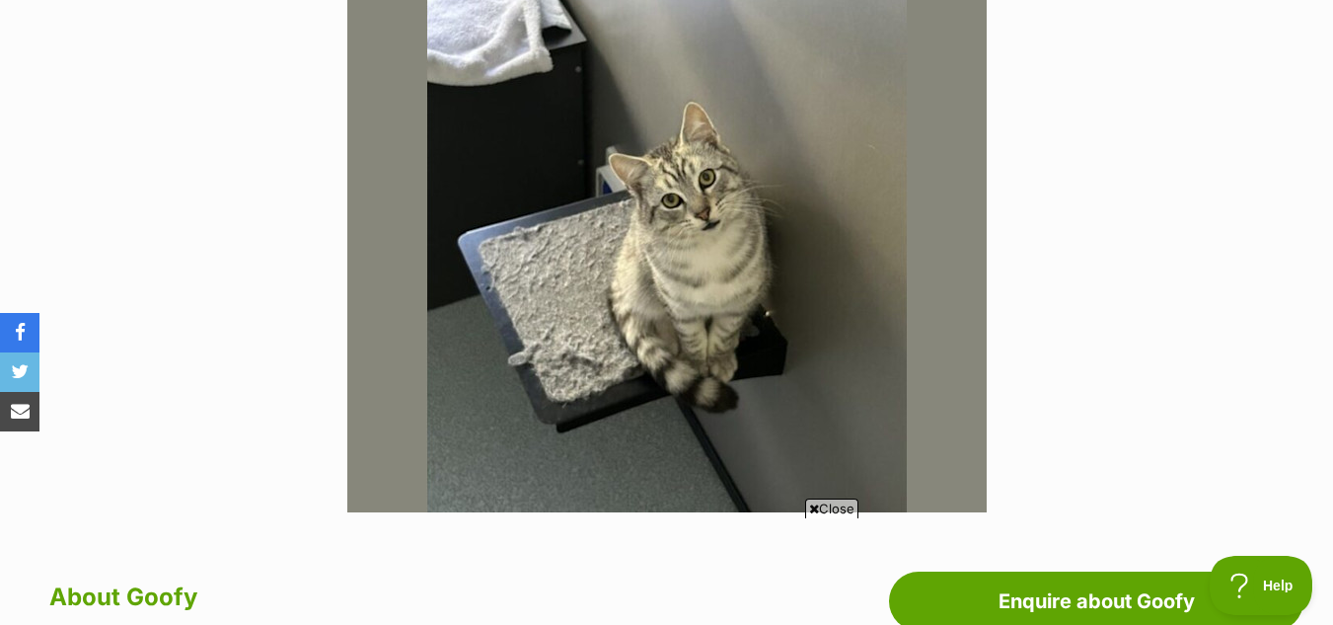
scroll to position [530, 0]
